Goal: Task Accomplishment & Management: Complete application form

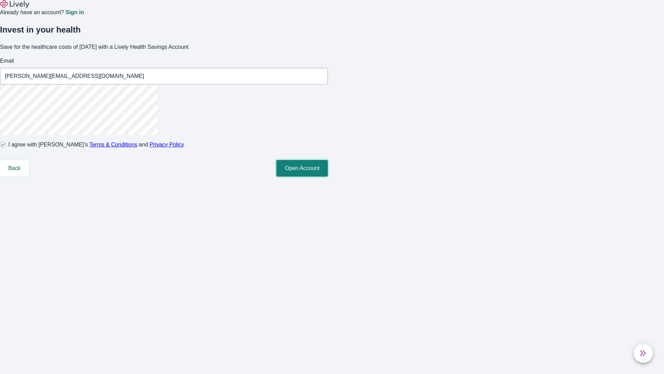
click at [328, 176] on button "Open Account" at bounding box center [302, 168] width 52 height 17
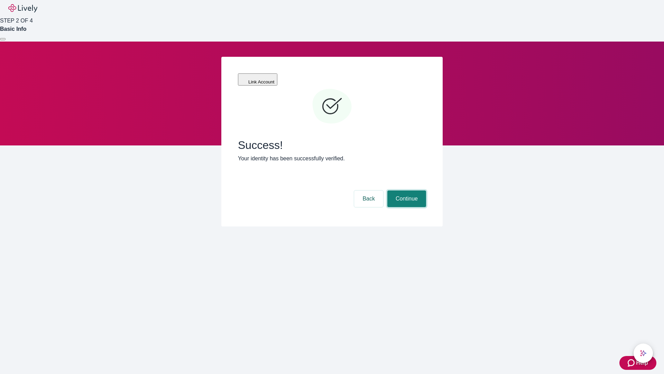
click at [406, 190] on button "Continue" at bounding box center [407, 198] width 39 height 17
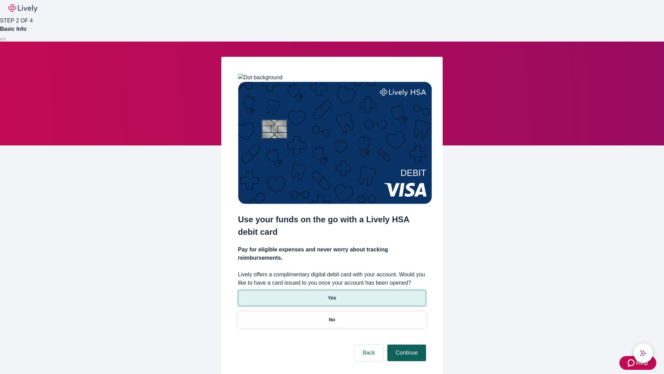
click at [332, 294] on p "Yes" at bounding box center [332, 297] width 8 height 7
click at [406, 344] on button "Continue" at bounding box center [407, 352] width 39 height 17
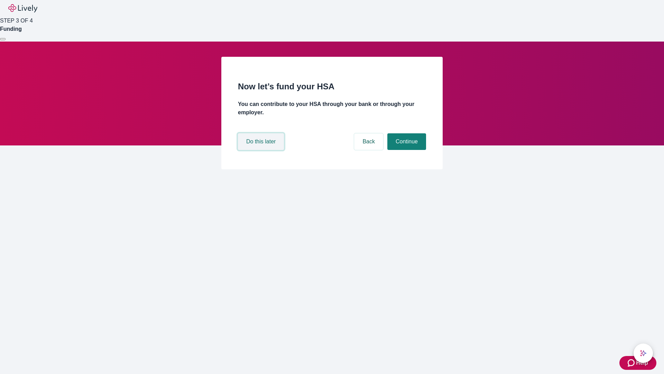
click at [262, 150] on button "Do this later" at bounding box center [261, 141] width 46 height 17
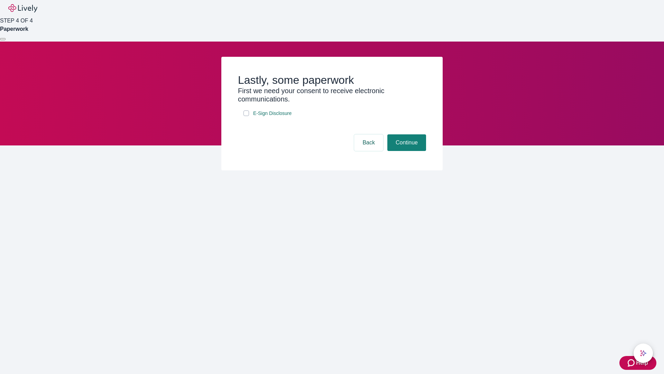
click at [246, 116] on input "E-Sign Disclosure" at bounding box center [247, 113] width 6 height 6
checkbox input "true"
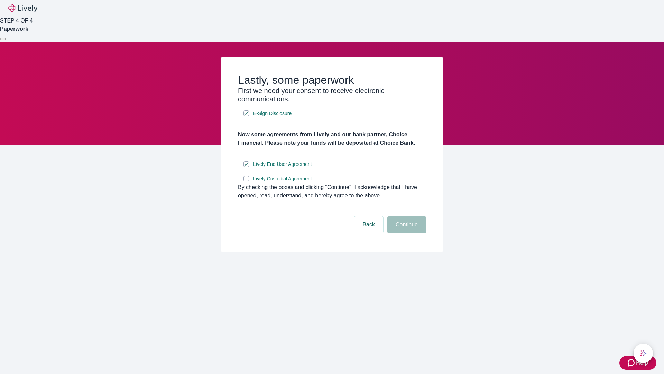
click at [246, 181] on input "Lively Custodial Agreement" at bounding box center [247, 179] width 6 height 6
checkbox input "true"
click at [406, 233] on button "Continue" at bounding box center [407, 224] width 39 height 17
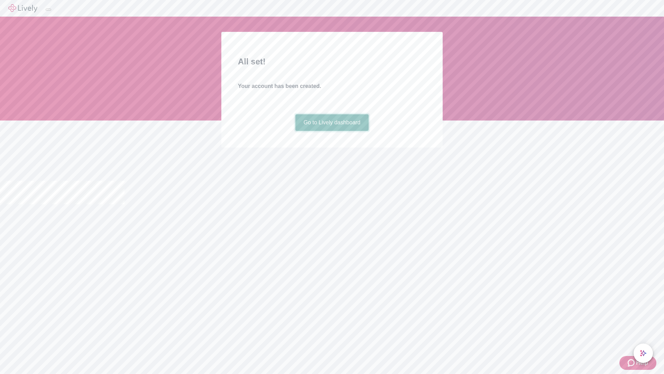
click at [332, 131] on link "Go to Lively dashboard" at bounding box center [333, 122] width 74 height 17
